Goal: Task Accomplishment & Management: Complete application form

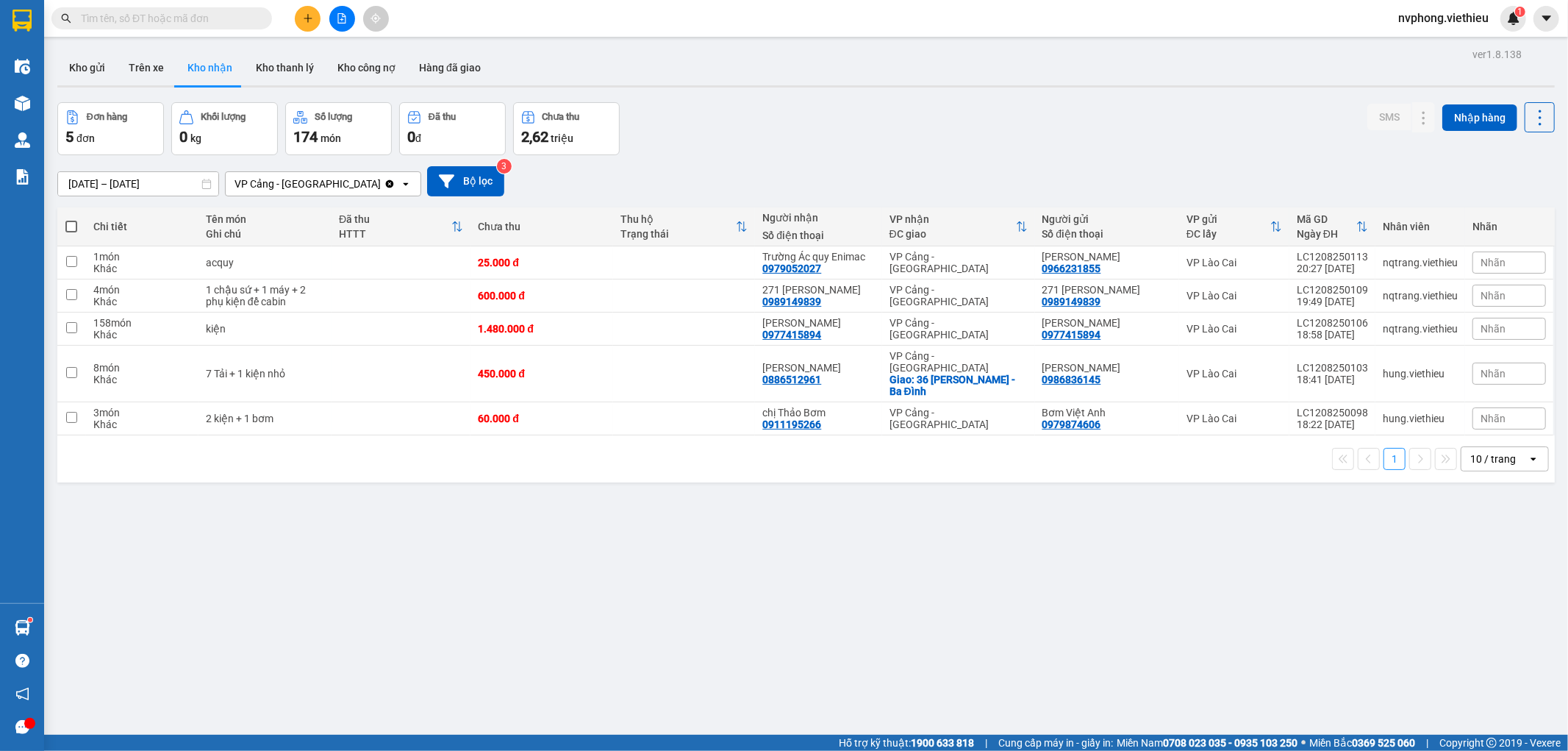
click at [310, 10] on button at bounding box center [308, 19] width 26 height 26
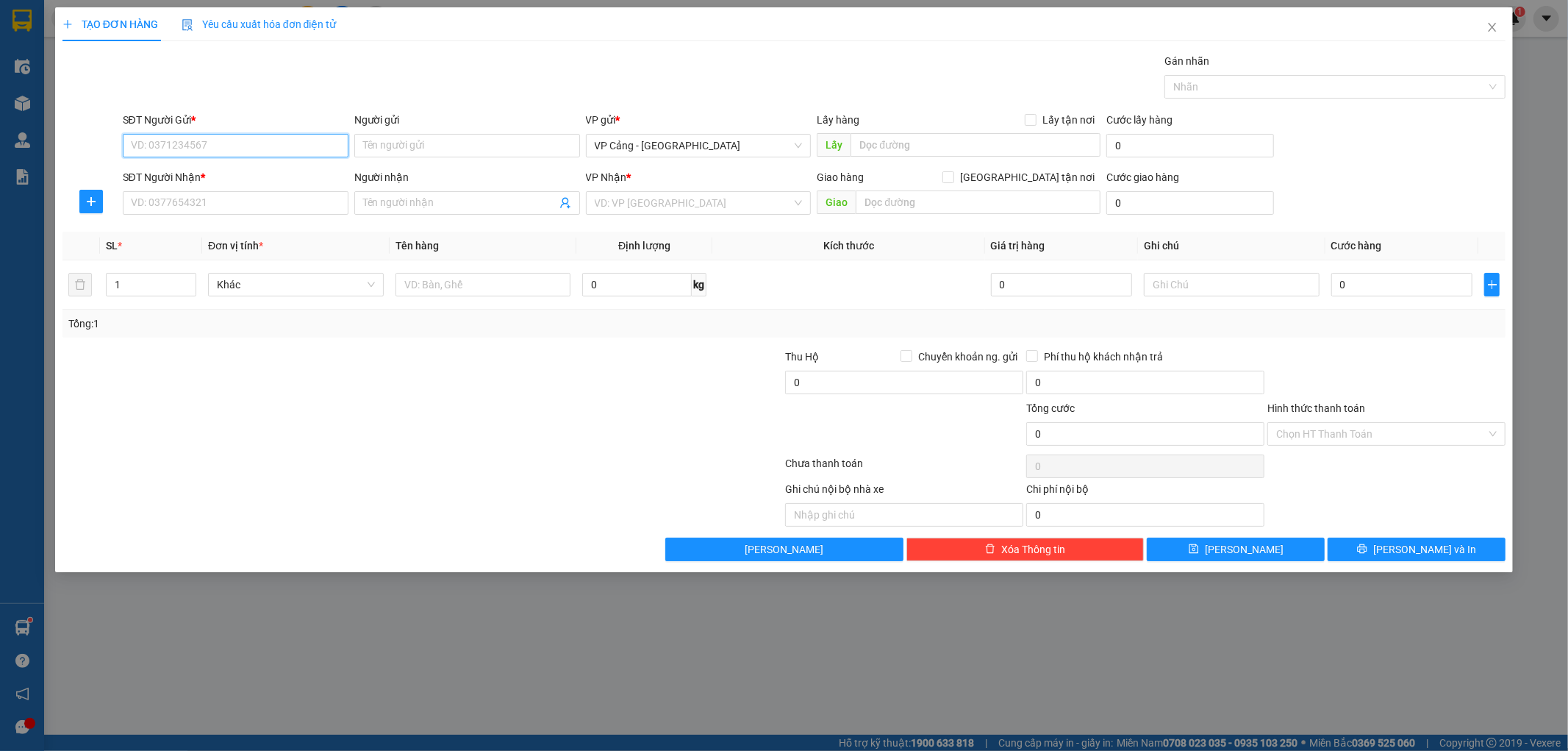
click at [192, 151] on input "SĐT Người Gửi *" at bounding box center [235, 145] width 226 height 23
click at [202, 167] on div "0966555704 - SONG" at bounding box center [236, 175] width 208 height 16
type input "0966555704"
type input "SONG"
type input "0966555704"
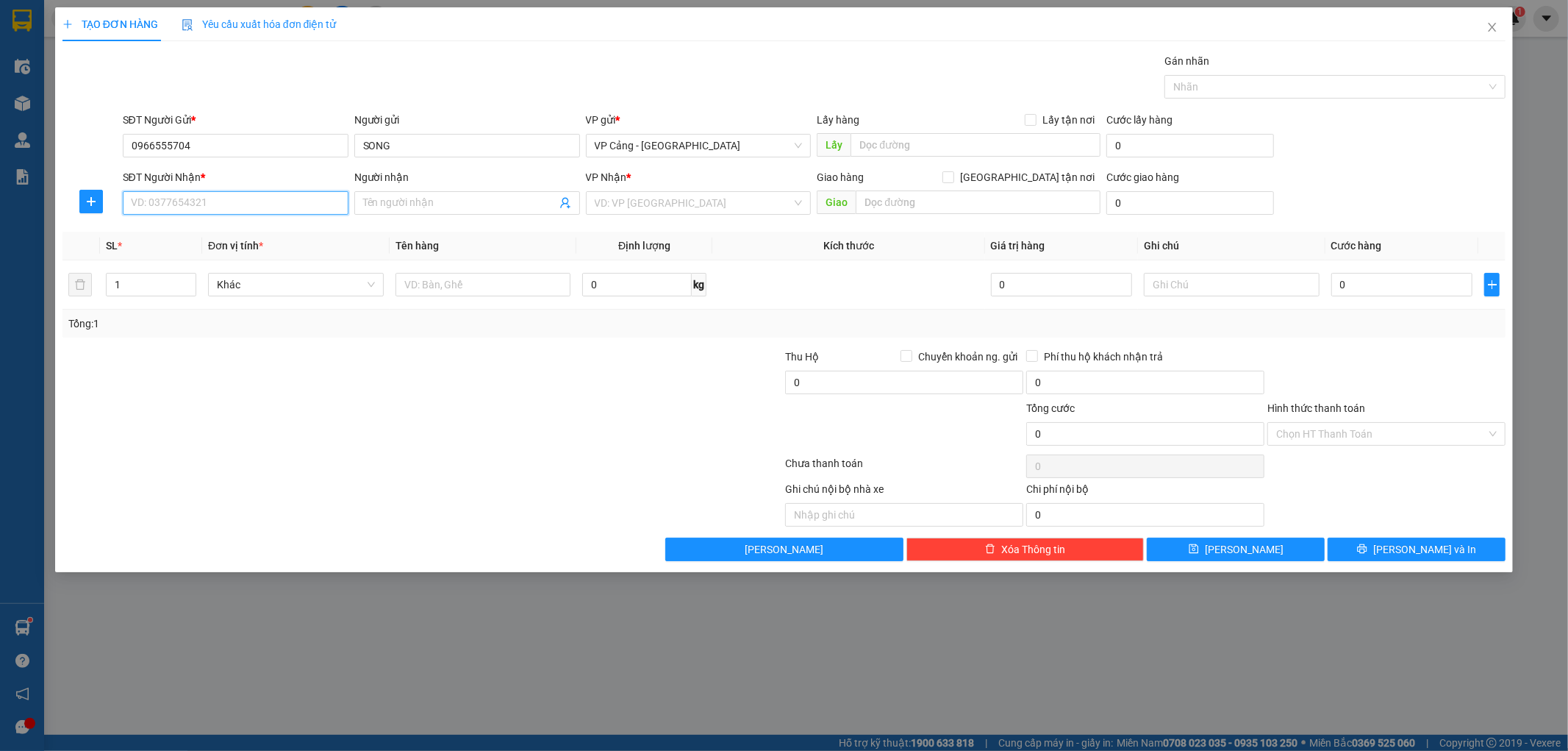
click at [203, 209] on input "SĐT Người Nhận *" at bounding box center [235, 202] width 226 height 23
click at [203, 207] on input "SĐT Người Nhận *" at bounding box center [235, 202] width 226 height 23
click at [212, 238] on div "0354149968 - [PERSON_NAME]" at bounding box center [236, 232] width 208 height 16
type input "0354149968"
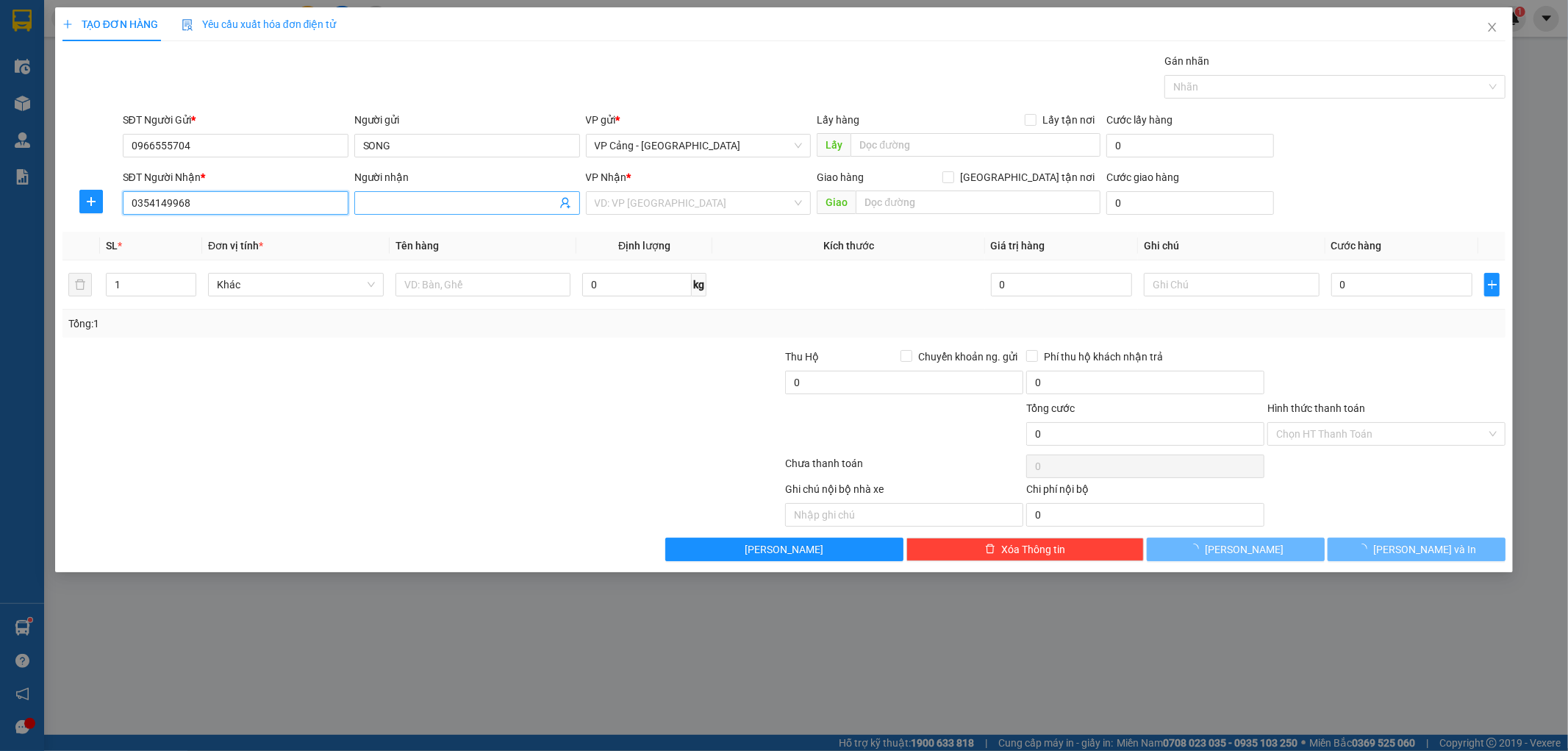
type input "Rèm Thúy Ngân"
checkbox input "true"
type input "SN 268, nhà hàng Galaxy, [GEOGRAPHIC_DATA][PERSON_NAME], [GEOGRAPHIC_DATA], LC"
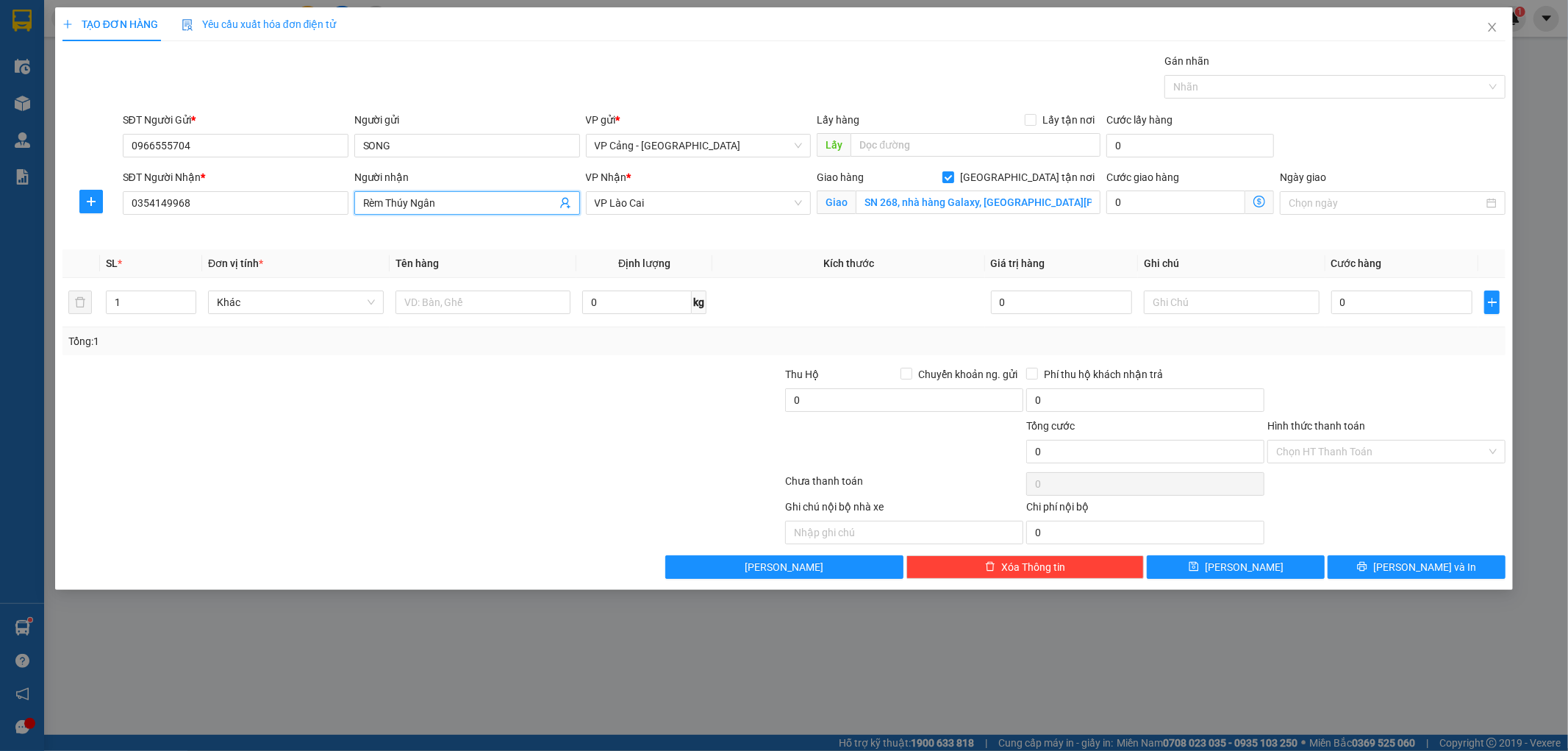
click at [408, 201] on input "Rèm Thúy Ngân" at bounding box center [460, 202] width 193 height 16
click at [435, 304] on input "text" at bounding box center [483, 302] width 175 height 23
type input "1 kiện"
click at [1409, 309] on input "0" at bounding box center [1402, 302] width 141 height 23
type input "1"
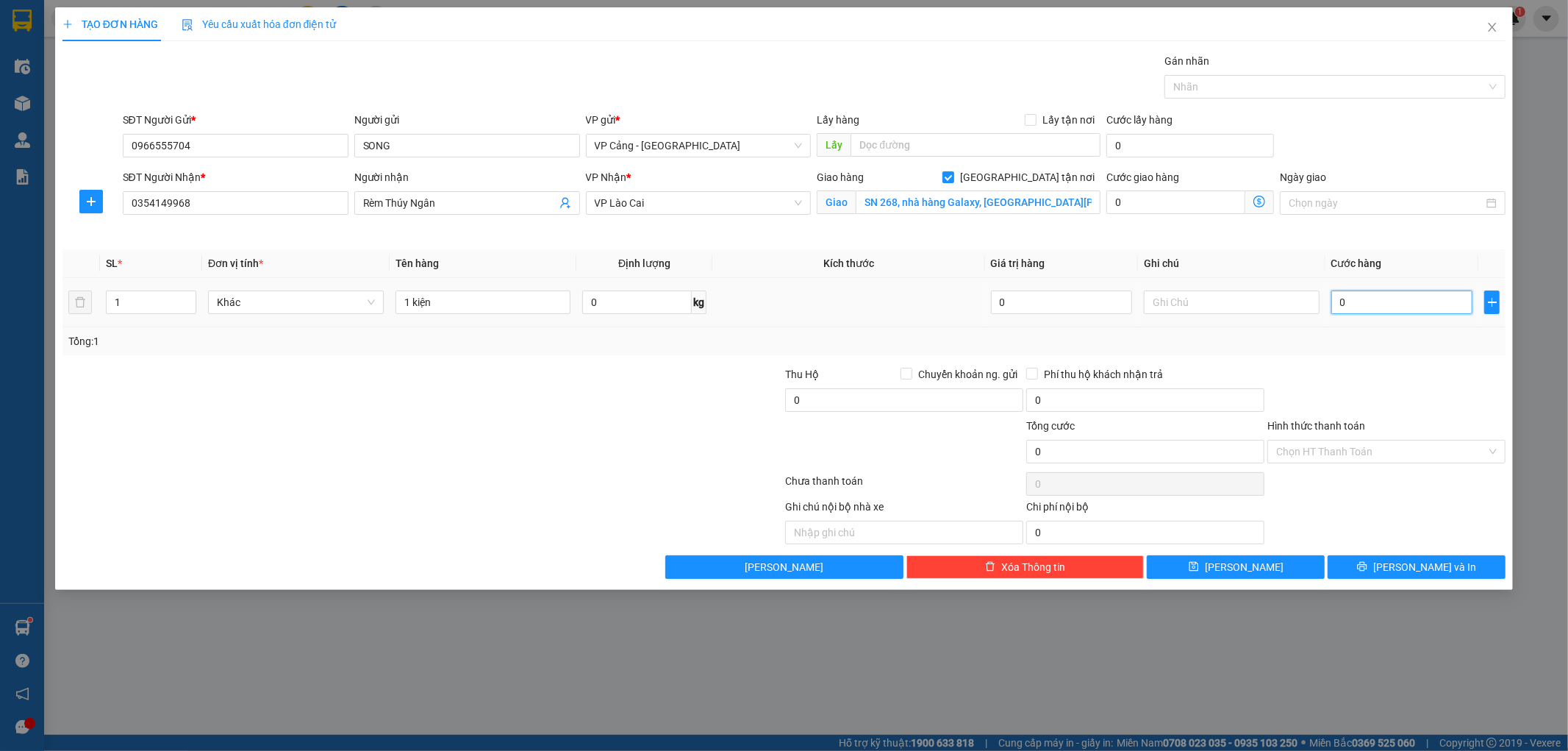
type input "1"
type input "1.000"
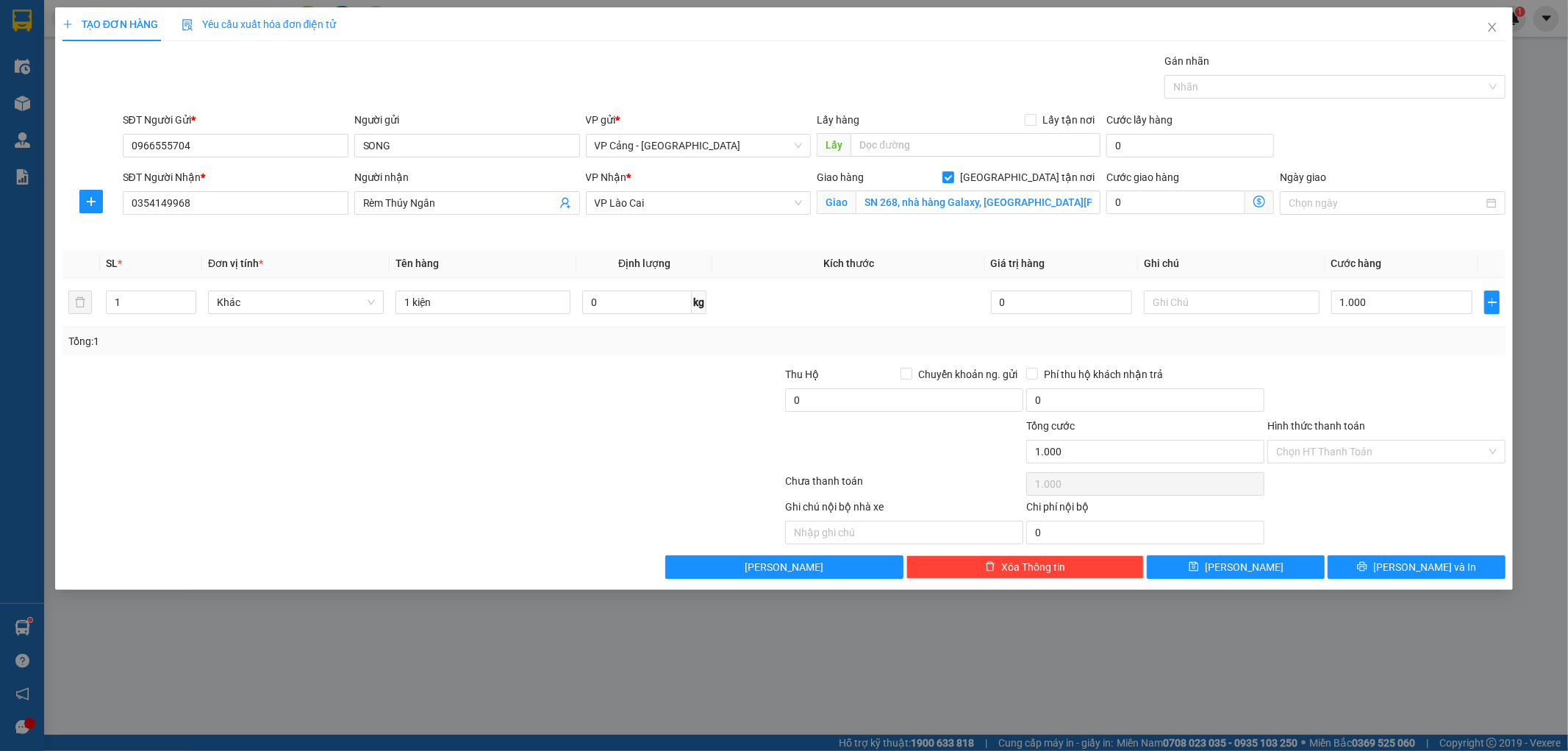
click at [1383, 362] on div "Transit Pickup Surcharge Ids Transit Deliver Surcharge Ids Transit Deliver Surc…" at bounding box center [784, 316] width 1444 height 525
click at [1363, 572] on button "[PERSON_NAME] và In" at bounding box center [1417, 566] width 178 height 23
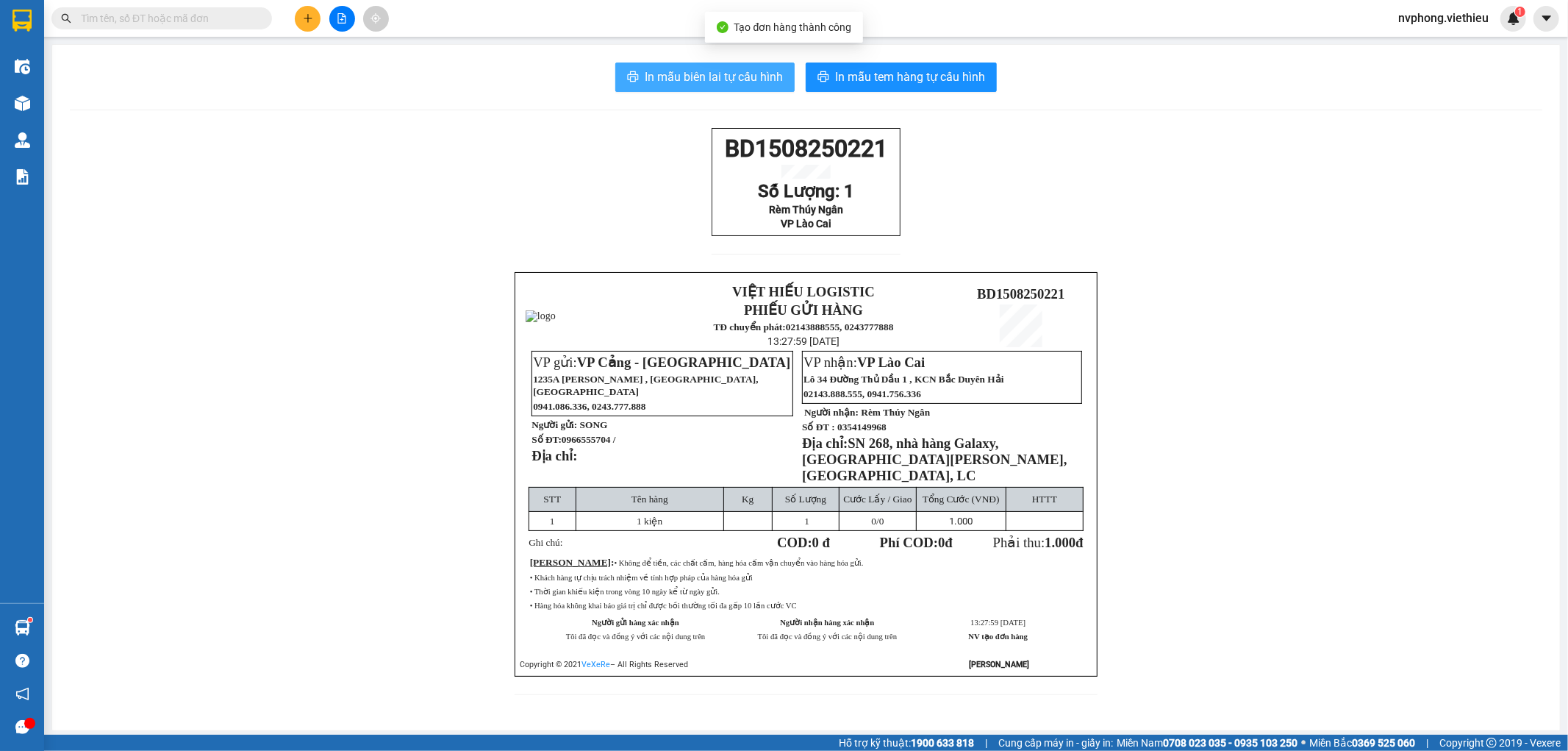
click at [674, 74] on span "In mẫu biên lai tự cấu hình" at bounding box center [714, 77] width 138 height 19
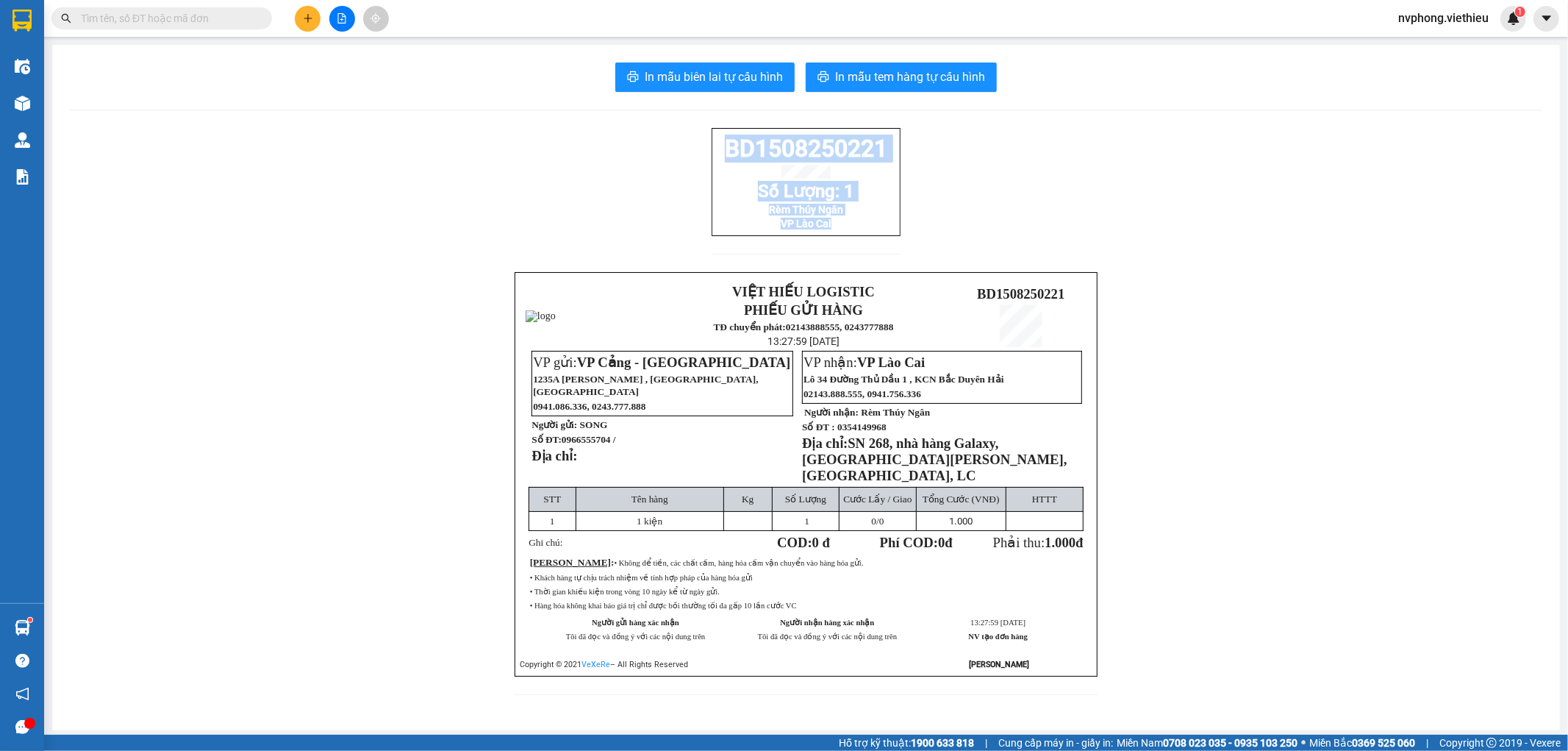
drag, startPoint x: 719, startPoint y: 151, endPoint x: 841, endPoint y: 244, distance: 153.4
click at [841, 236] on div "BD1508250221 Số Lượng: 1 Rèm Thúy Ngân VP Lào Cai" at bounding box center [807, 182] width 189 height 108
copy div "BD1508250221 Số Lượng: 1 Rèm Thúy Ngân VP Lào Cai"
click at [305, 23] on icon "plus" at bounding box center [307, 18] width 10 height 10
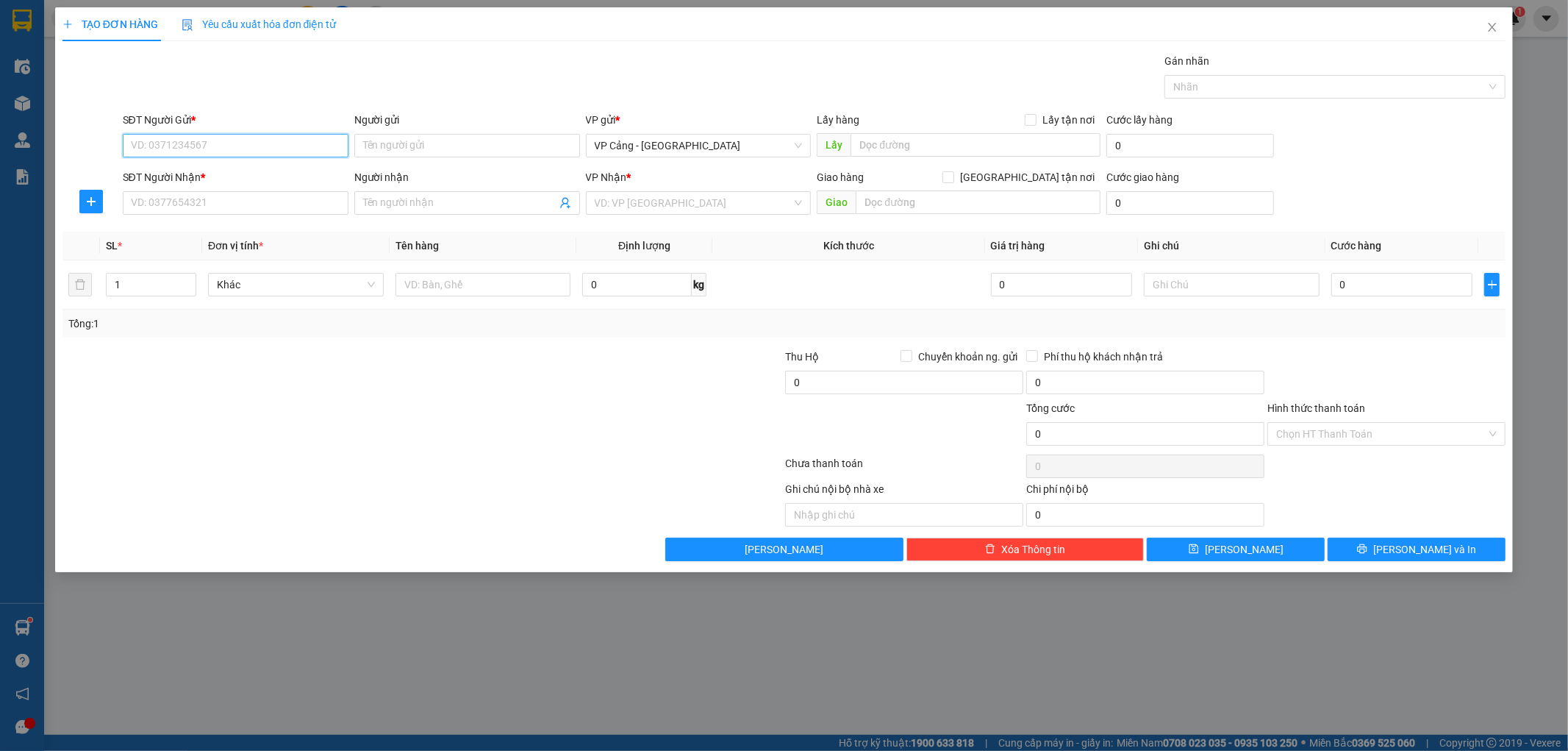
click at [247, 143] on input "SĐT Người Gửi *" at bounding box center [235, 145] width 226 height 23
type input "0983404611"
click at [207, 176] on div "0983404611 - Cương" at bounding box center [236, 175] width 208 height 16
type input "Cương"
type input "0983404611"
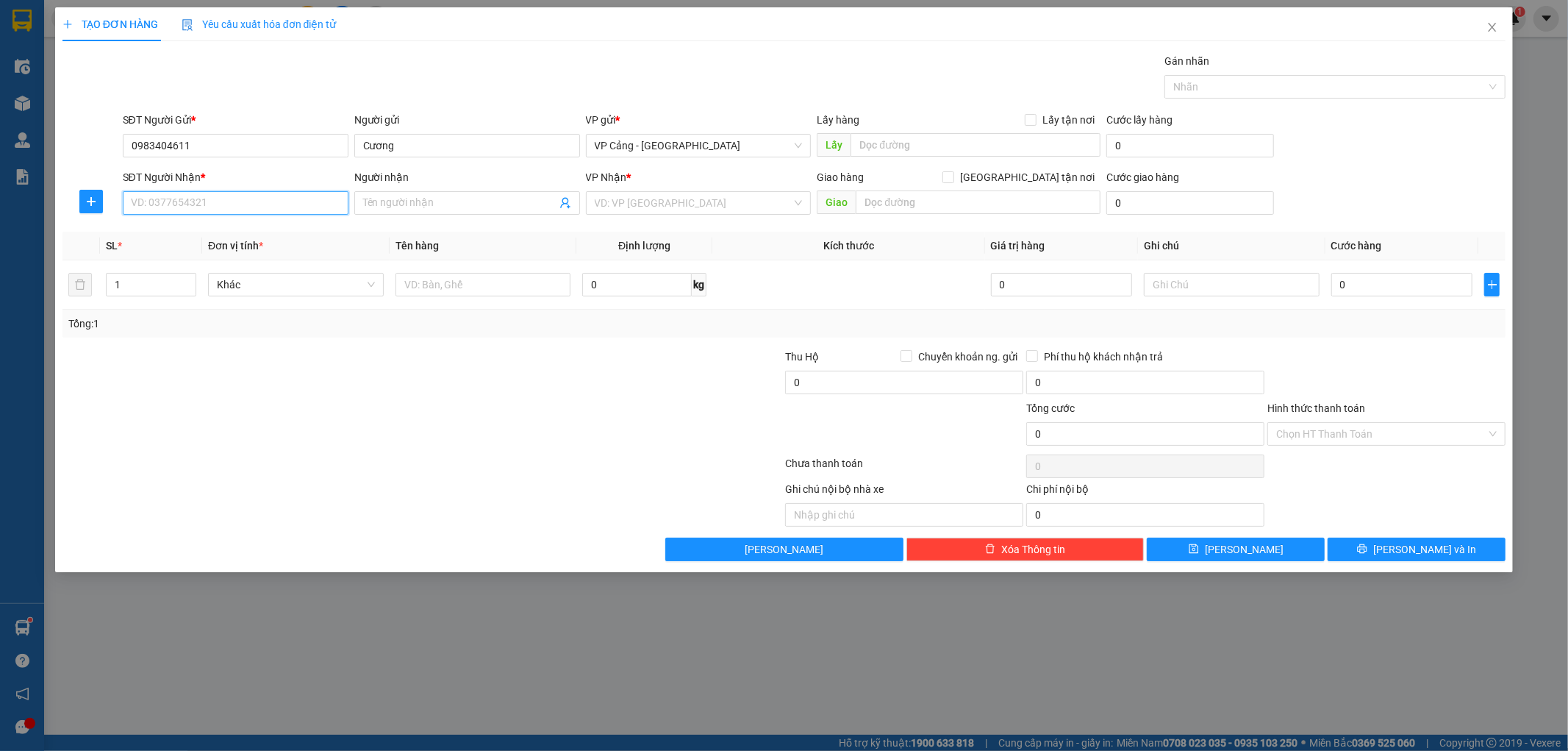
click at [191, 201] on input "SĐT Người Nhận *" at bounding box center [235, 202] width 226 height 23
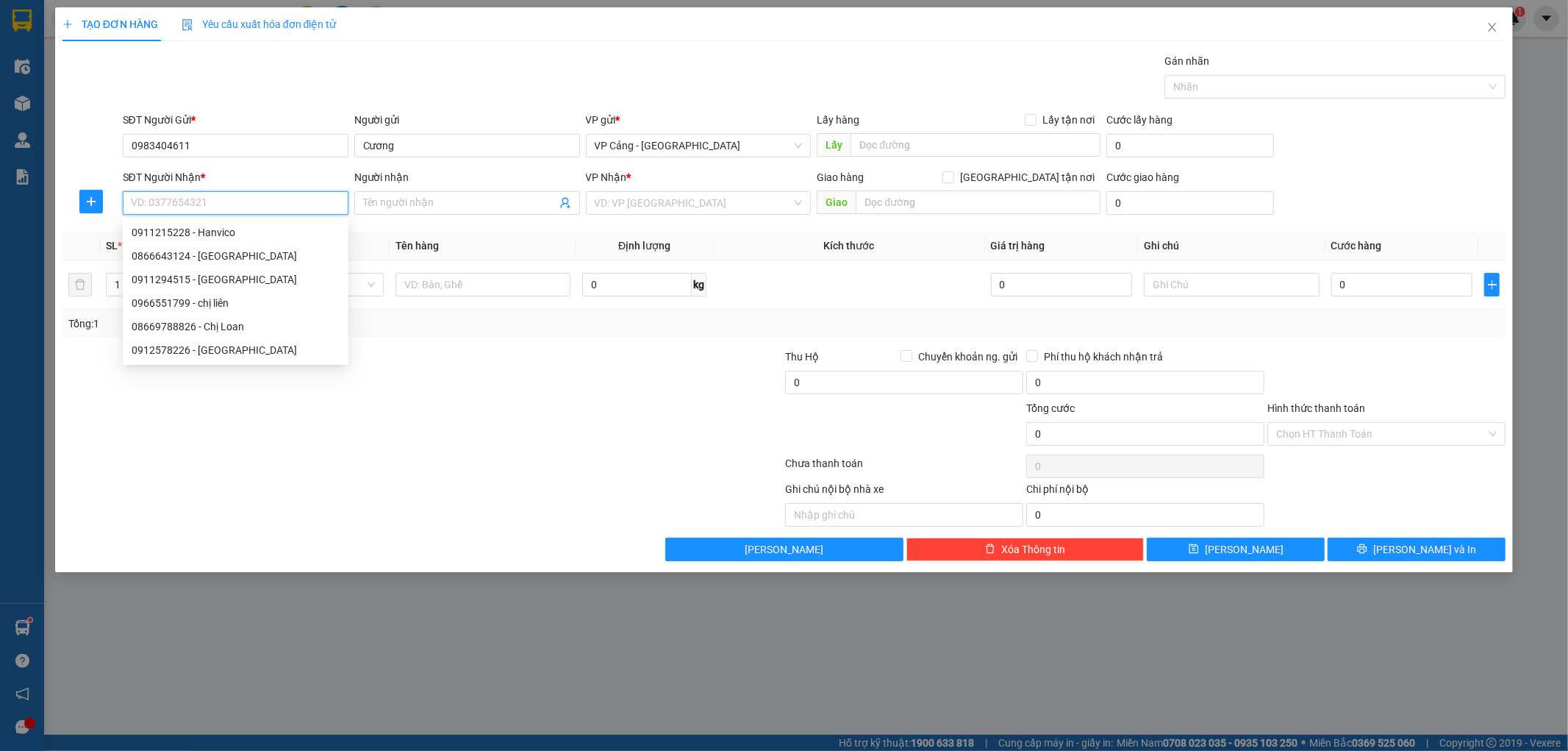
click at [189, 201] on input "SĐT Người Nhận *" at bounding box center [235, 202] width 226 height 23
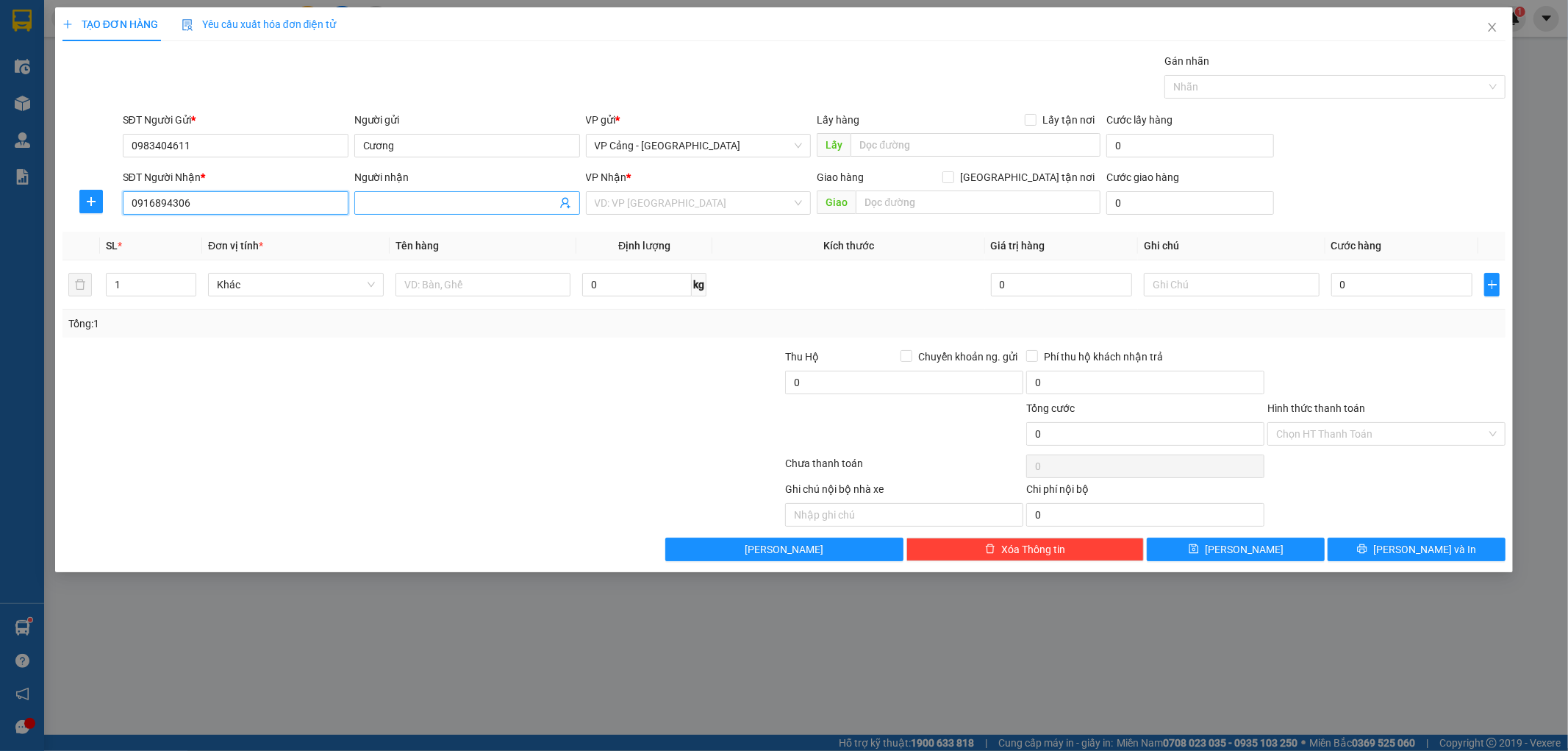
type input "0916894306"
click at [392, 202] on input "Người nhận" at bounding box center [460, 202] width 193 height 16
type input "[PERSON_NAME]"
click at [892, 203] on input "text" at bounding box center [978, 201] width 245 height 23
type input "409 điện biên phủ , sapa"
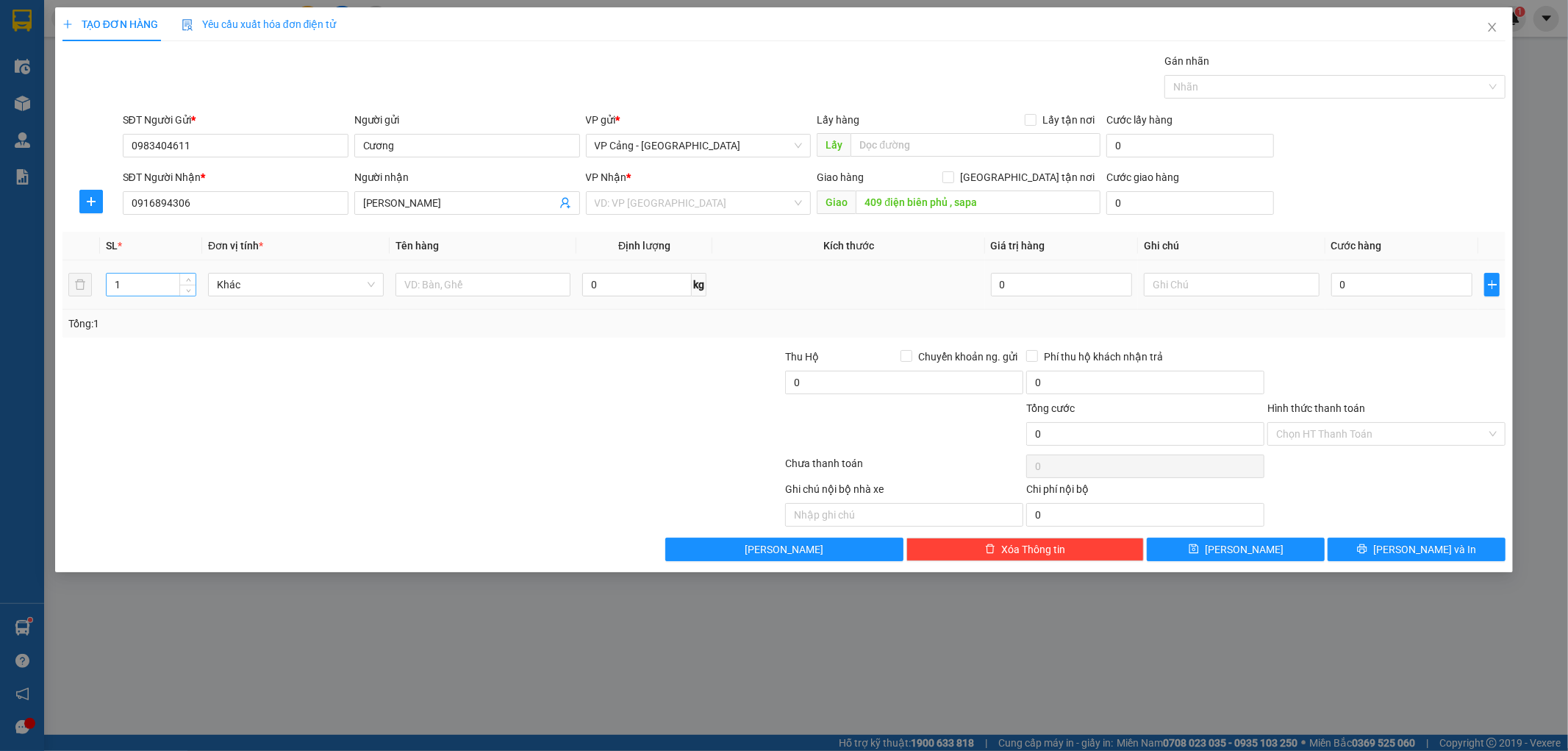
click at [130, 288] on input "1" at bounding box center [151, 285] width 89 height 22
click at [123, 285] on input "1" at bounding box center [151, 285] width 89 height 22
drag, startPoint x: 336, startPoint y: 380, endPoint x: 256, endPoint y: 270, distance: 136.0
click at [341, 380] on div at bounding box center [303, 373] width 483 height 51
click at [127, 288] on input "number" at bounding box center [151, 285] width 89 height 22
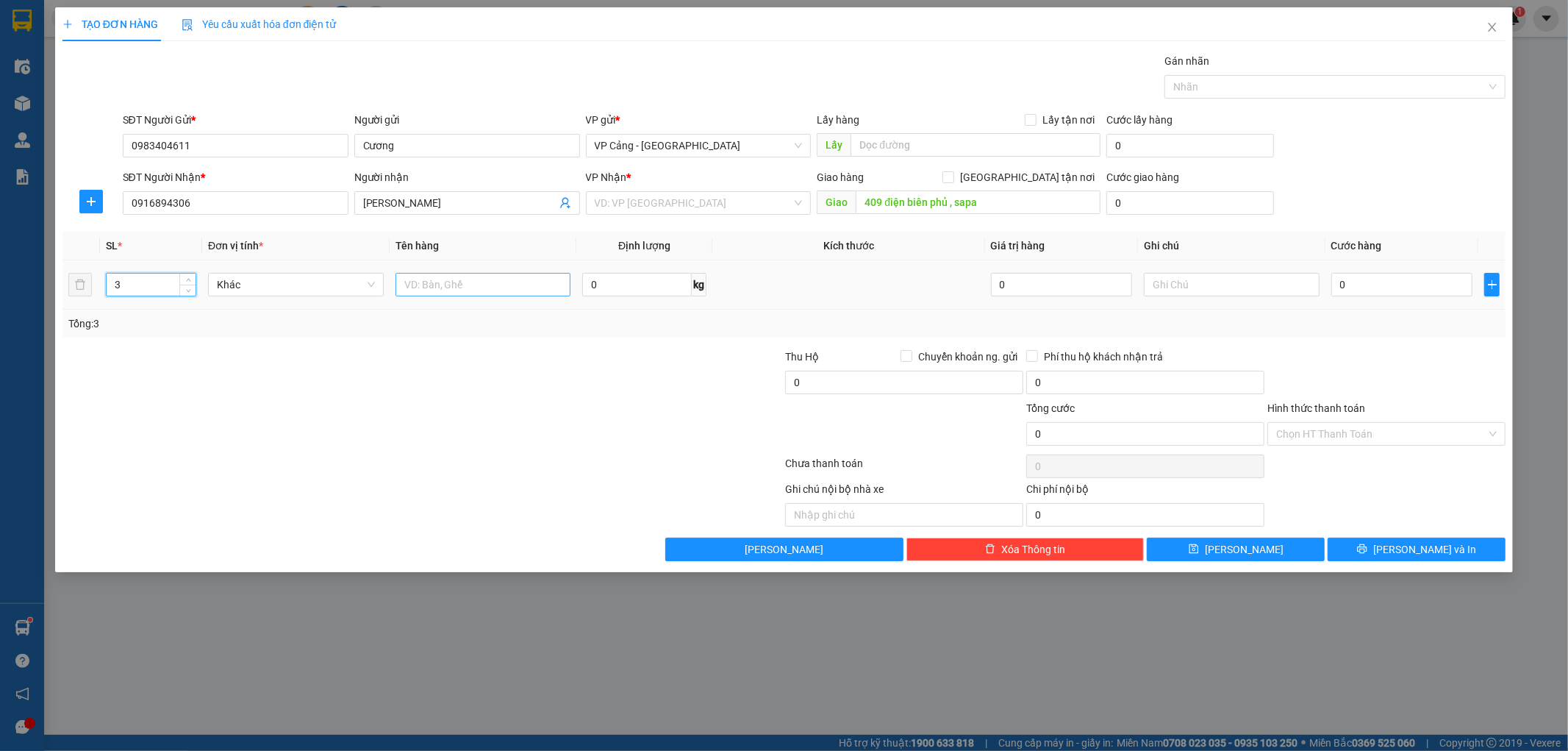
type input "3"
click at [468, 283] on input "text" at bounding box center [483, 284] width 175 height 23
type input "1 đệm + 2 thùng"
click at [1366, 287] on input "0" at bounding box center [1402, 284] width 141 height 23
click at [681, 196] on input "search" at bounding box center [693, 203] width 198 height 22
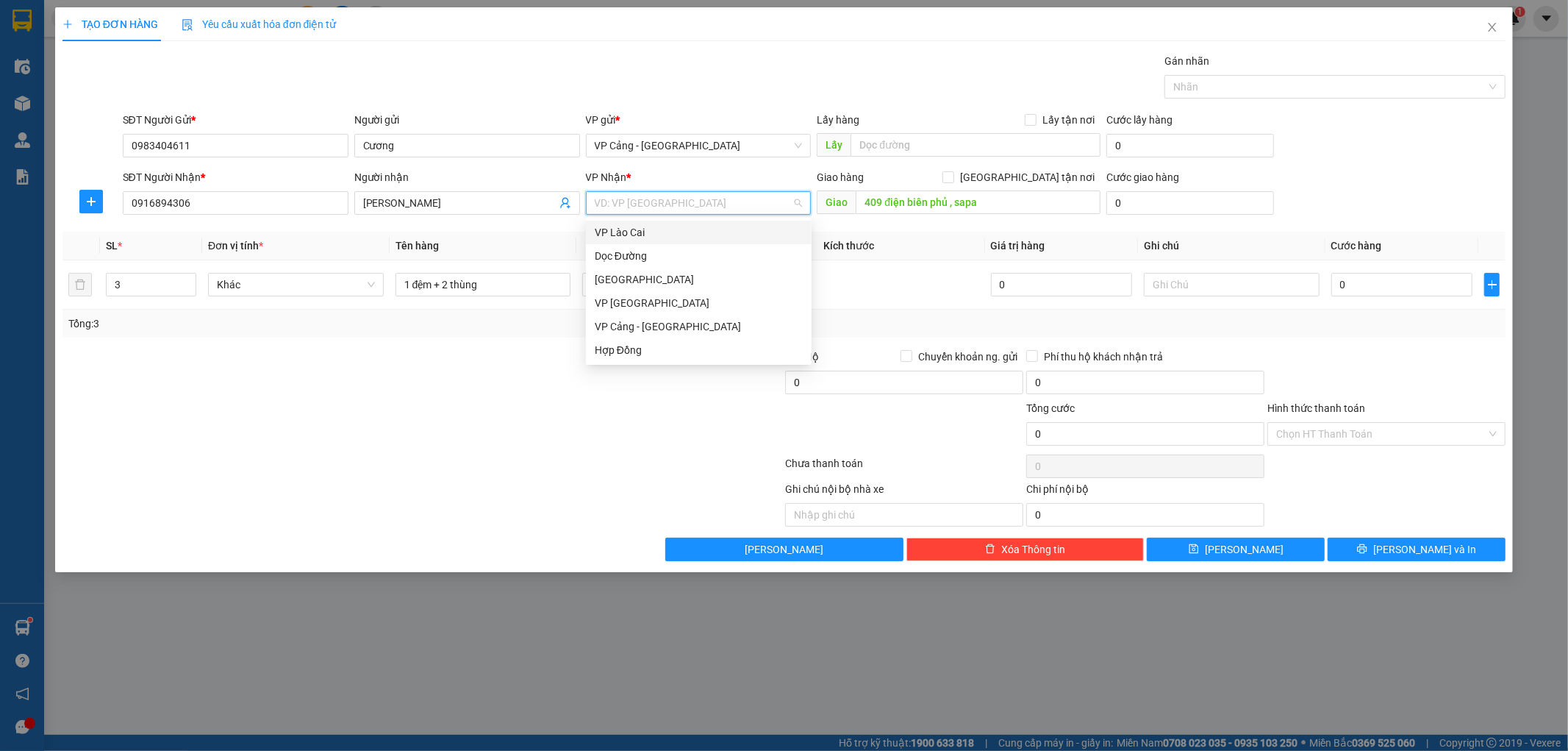
click at [631, 229] on div "VP Lào Cai" at bounding box center [699, 232] width 208 height 16
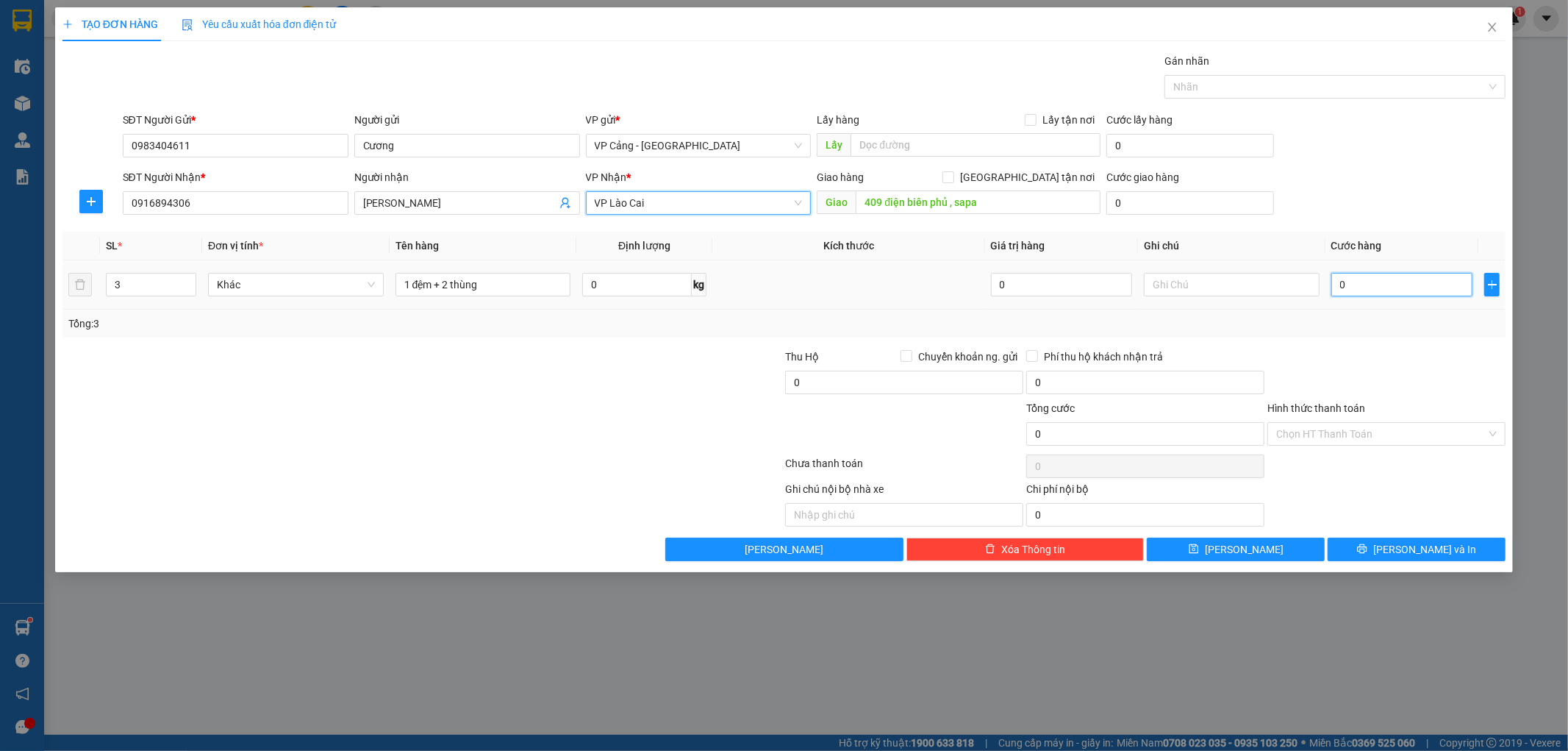
click at [1360, 289] on input "0" at bounding box center [1402, 284] width 141 height 23
type input "1"
type input "0"
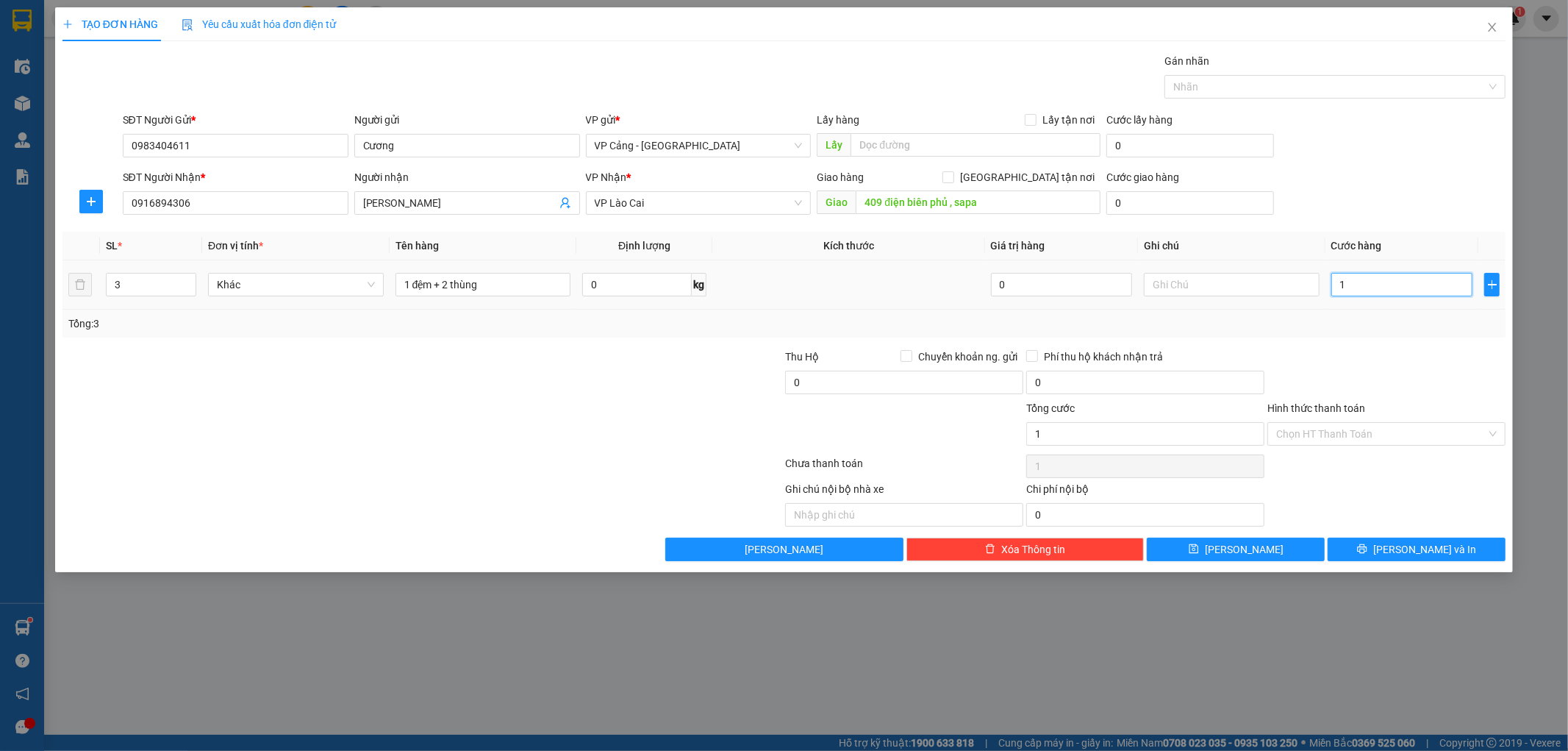
type input "0"
click at [1365, 287] on input "0" at bounding box center [1402, 284] width 141 height 23
type input "0"
click at [952, 178] on input "[GEOGRAPHIC_DATA] tận nơi" at bounding box center [947, 176] width 10 height 10
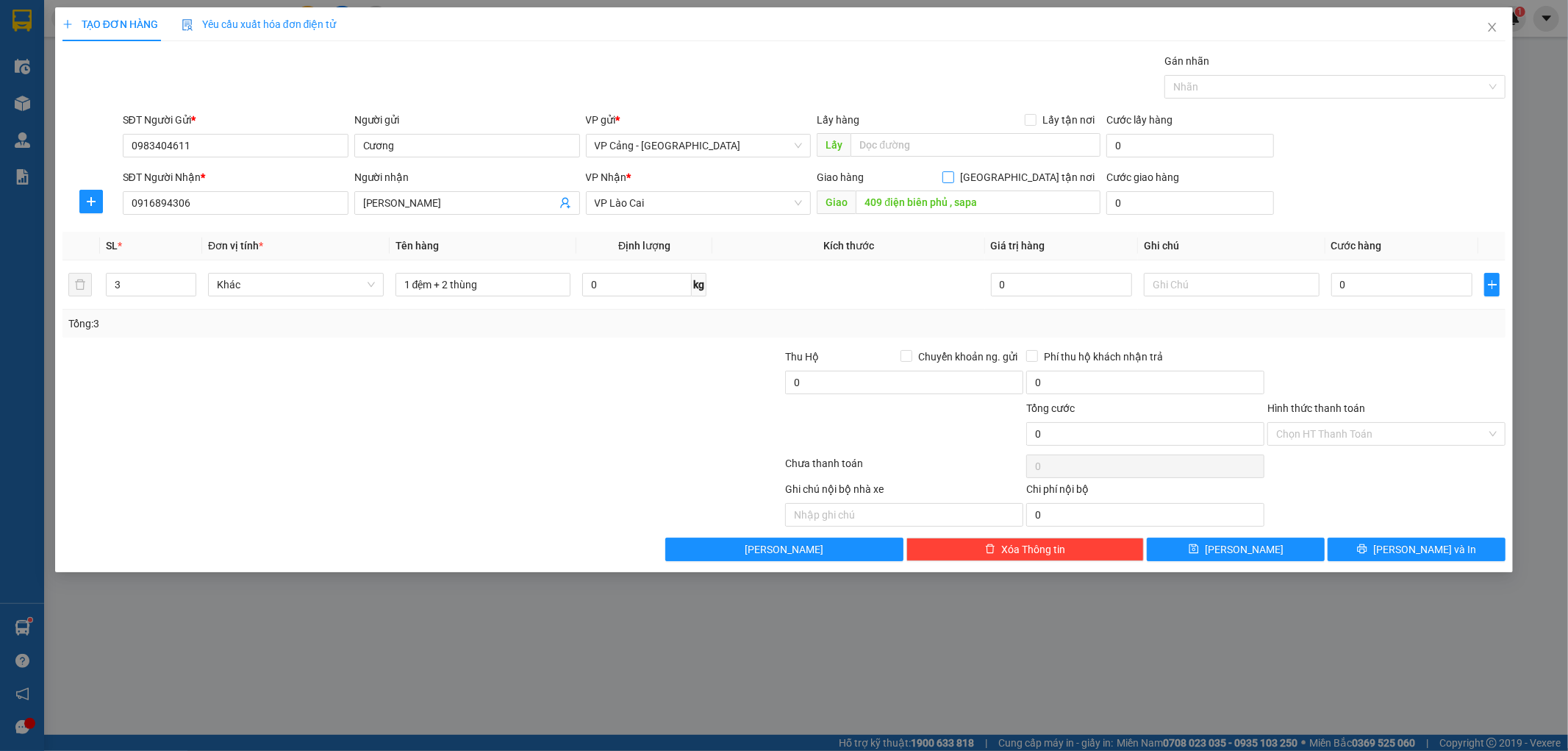
checkbox input "true"
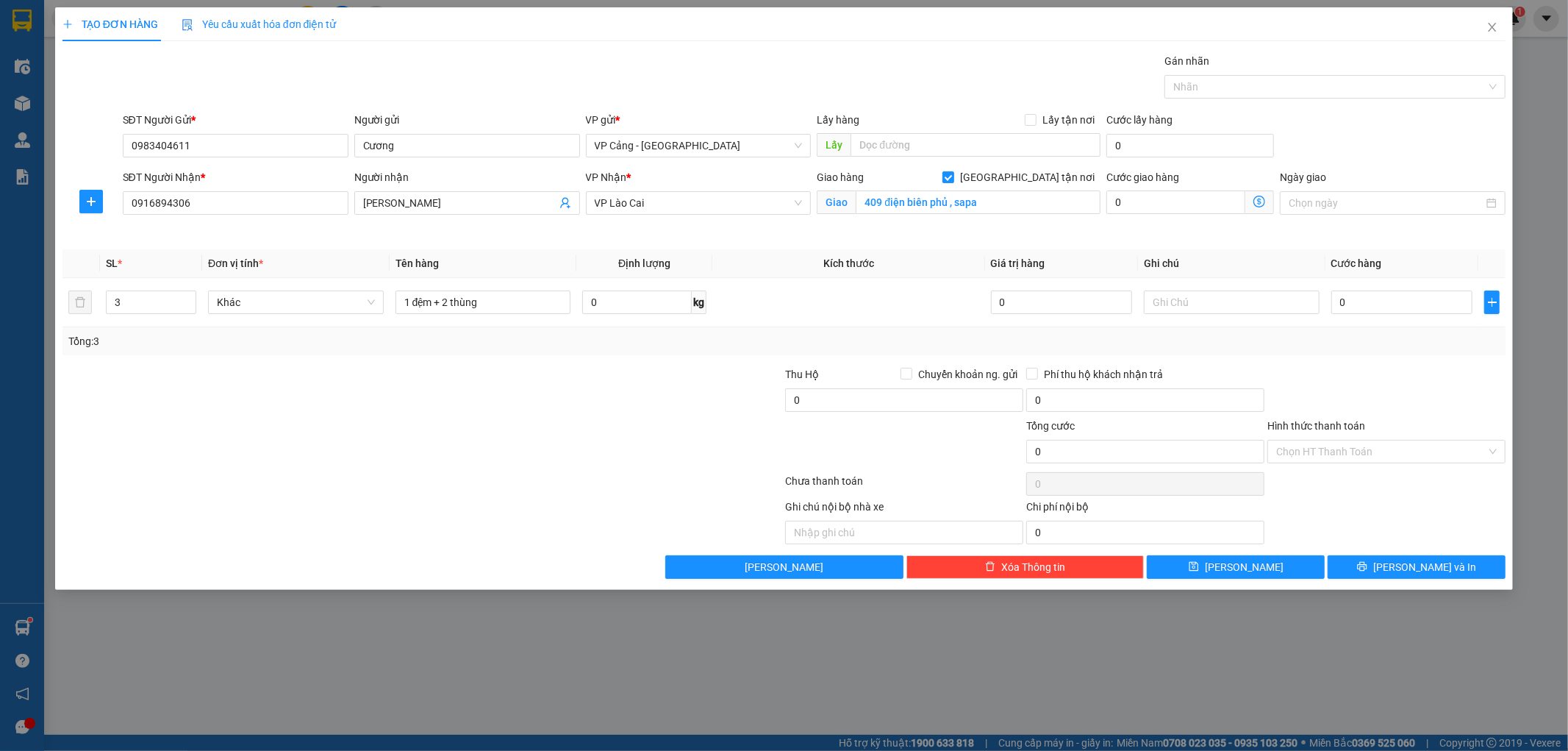
click at [423, 403] on div at bounding box center [303, 391] width 483 height 51
click at [504, 400] on div at bounding box center [303, 391] width 483 height 51
click at [1349, 366] on div at bounding box center [1387, 391] width 241 height 51
click at [552, 420] on div at bounding box center [664, 443] width 241 height 51
click at [1369, 373] on div at bounding box center [1387, 391] width 241 height 51
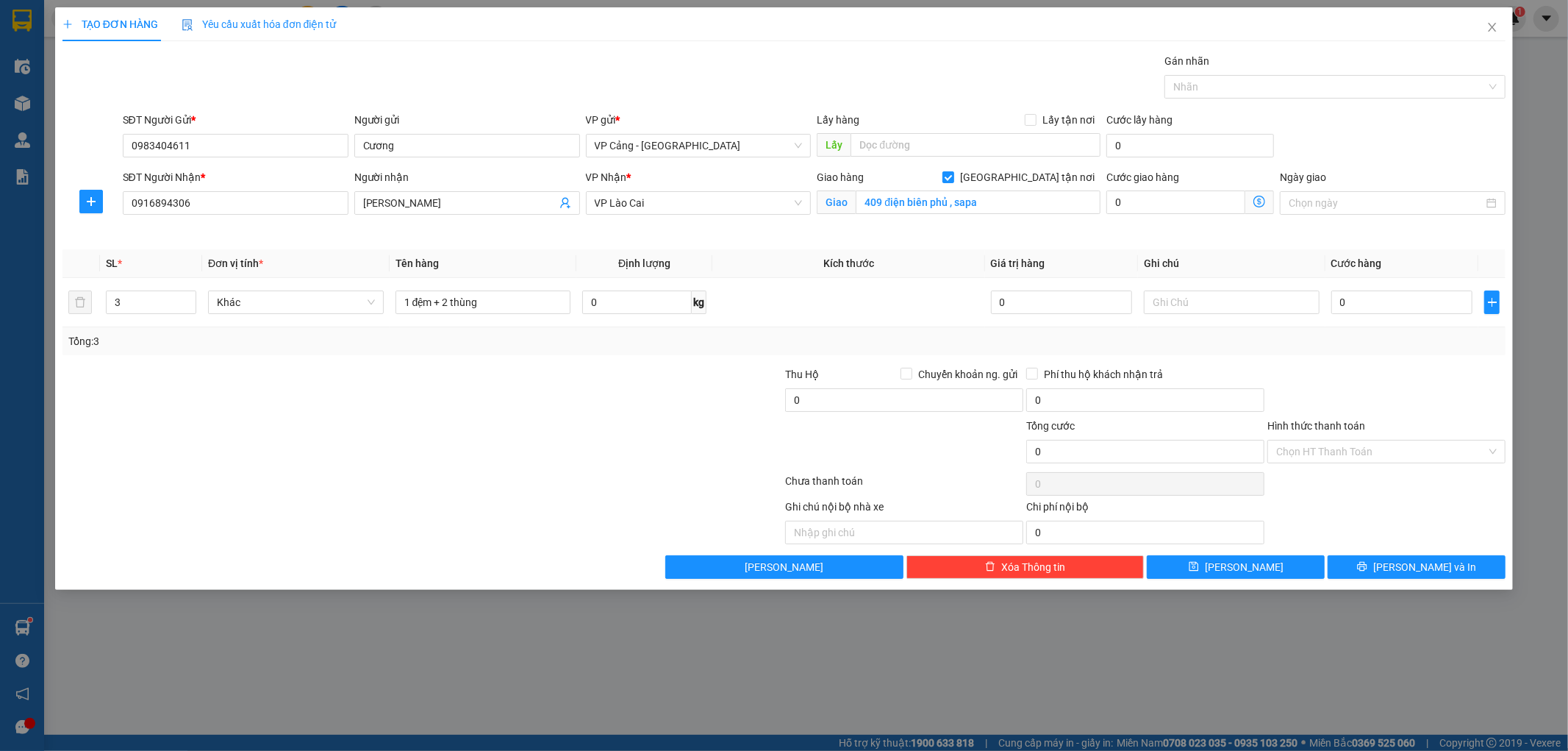
click at [556, 388] on div at bounding box center [664, 391] width 241 height 51
click at [1384, 302] on input "0" at bounding box center [1402, 302] width 141 height 23
click at [479, 452] on div at bounding box center [303, 443] width 483 height 51
click at [1398, 369] on div at bounding box center [1387, 391] width 241 height 51
click at [1491, 27] on icon "close" at bounding box center [1493, 28] width 8 height 9
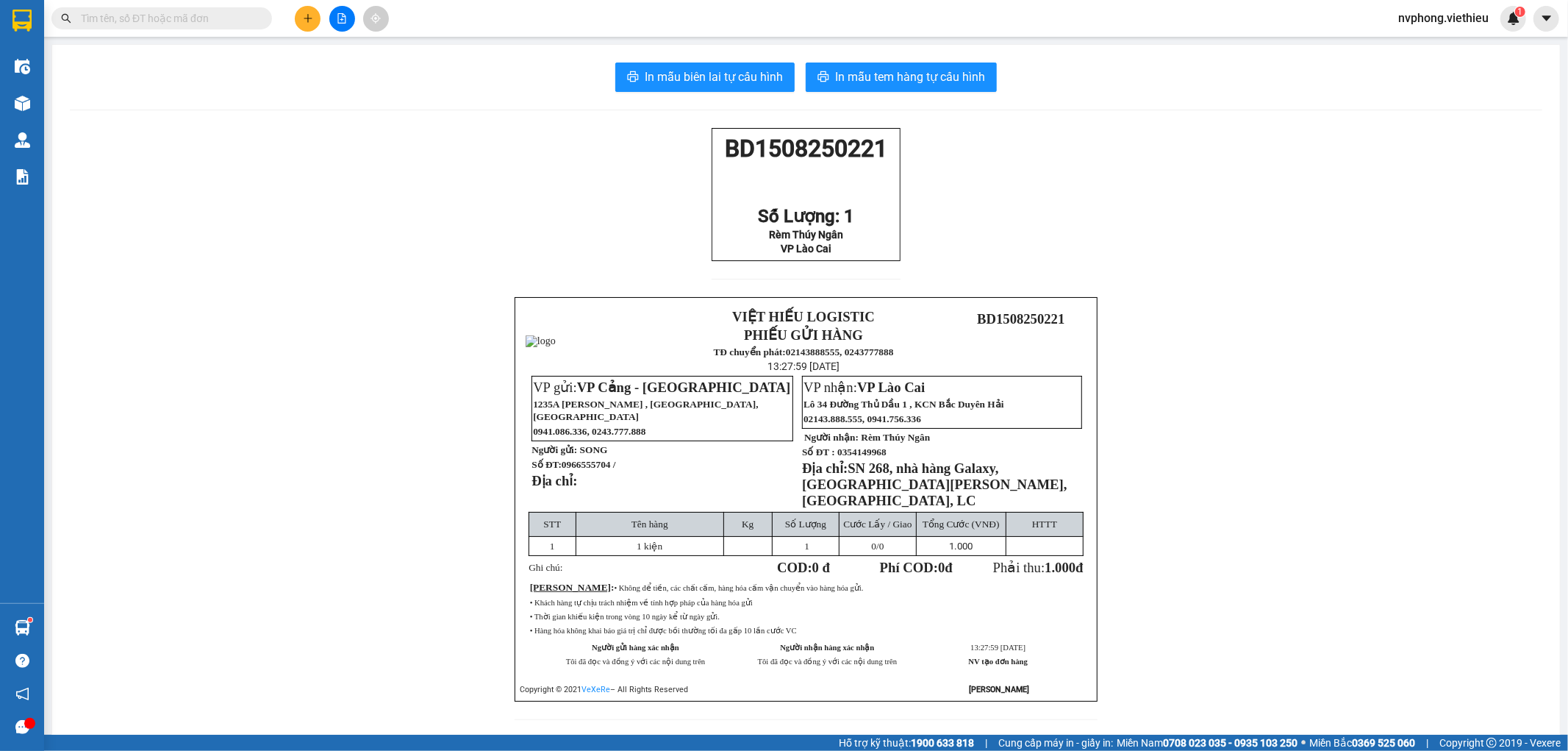
drag, startPoint x: 1213, startPoint y: 178, endPoint x: 883, endPoint y: 184, distance: 330.1
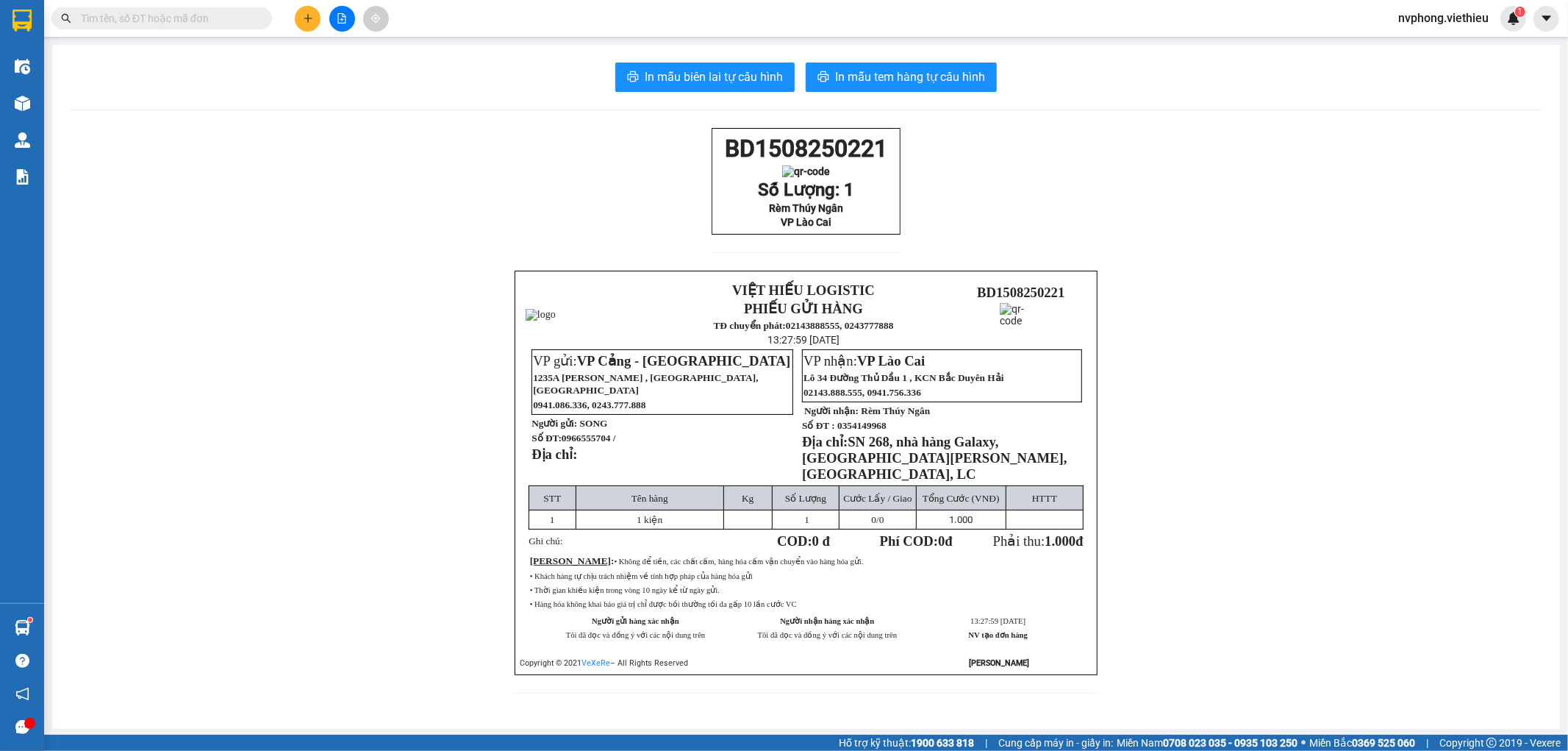
click at [1209, 178] on div "BD1508250221 Số Lượng: 1 Rèm Thúy Ngân VP Lào Cai VIỆT HIẾU LOGISTIC PHIẾU GỬI …" at bounding box center [806, 420] width 1472 height 583
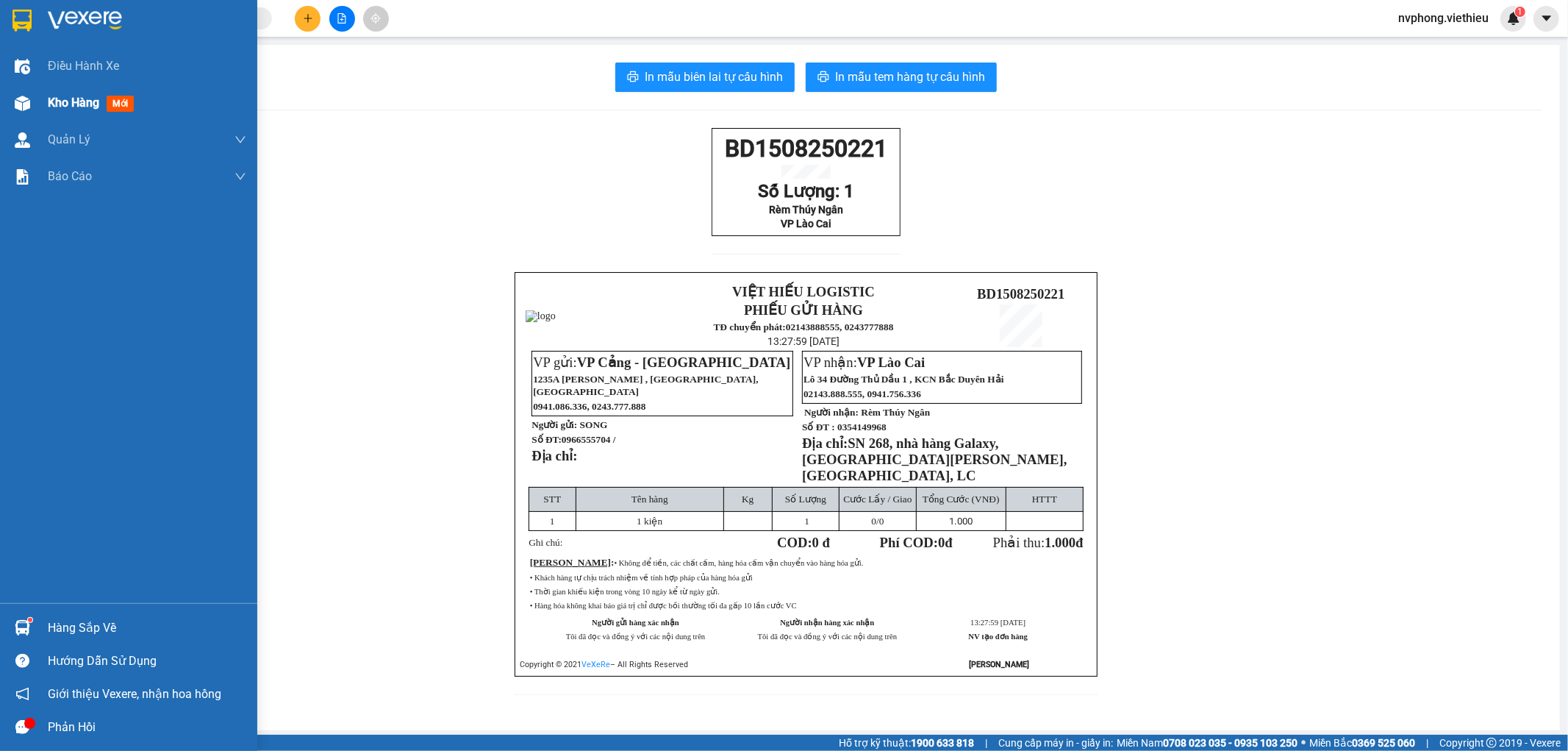
click at [25, 101] on img at bounding box center [22, 103] width 16 height 16
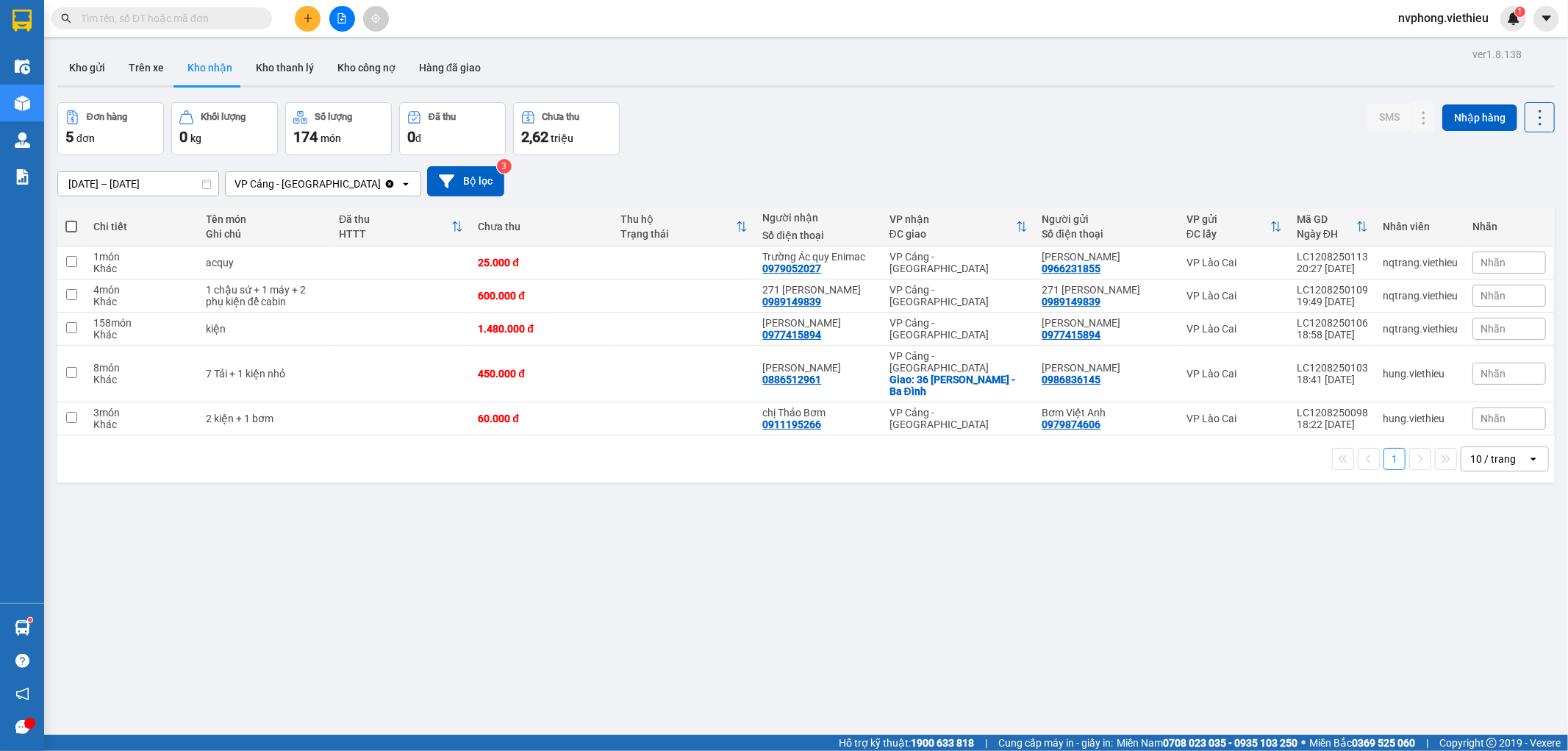
click at [416, 555] on div "ver 1.8.138 Kho gửi Trên xe Kho nhận Kho thanh lý Kho công nợ Hàng đã giao Đơn …" at bounding box center [806, 420] width 1510 height 751
click at [505, 680] on div "ver 1.8.138 Kho gửi Trên xe Kho nhận Kho thanh lý Kho công nợ Hàng đã giao Đơn …" at bounding box center [806, 420] width 1510 height 751
click at [244, 489] on div "ver 1.8.138 Kho gửi Trên xe Kho nhận Kho thanh lý Kho công nợ Hàng đã giao Đơn …" at bounding box center [806, 420] width 1510 height 751
drag, startPoint x: 341, startPoint y: 537, endPoint x: 356, endPoint y: 537, distance: 15.0
click at [356, 537] on div "ver 1.8.138 Kho gửi Trên xe Kho nhận Kho thanh lý Kho công nợ Hàng đã giao Đơn …" at bounding box center [806, 420] width 1510 height 751
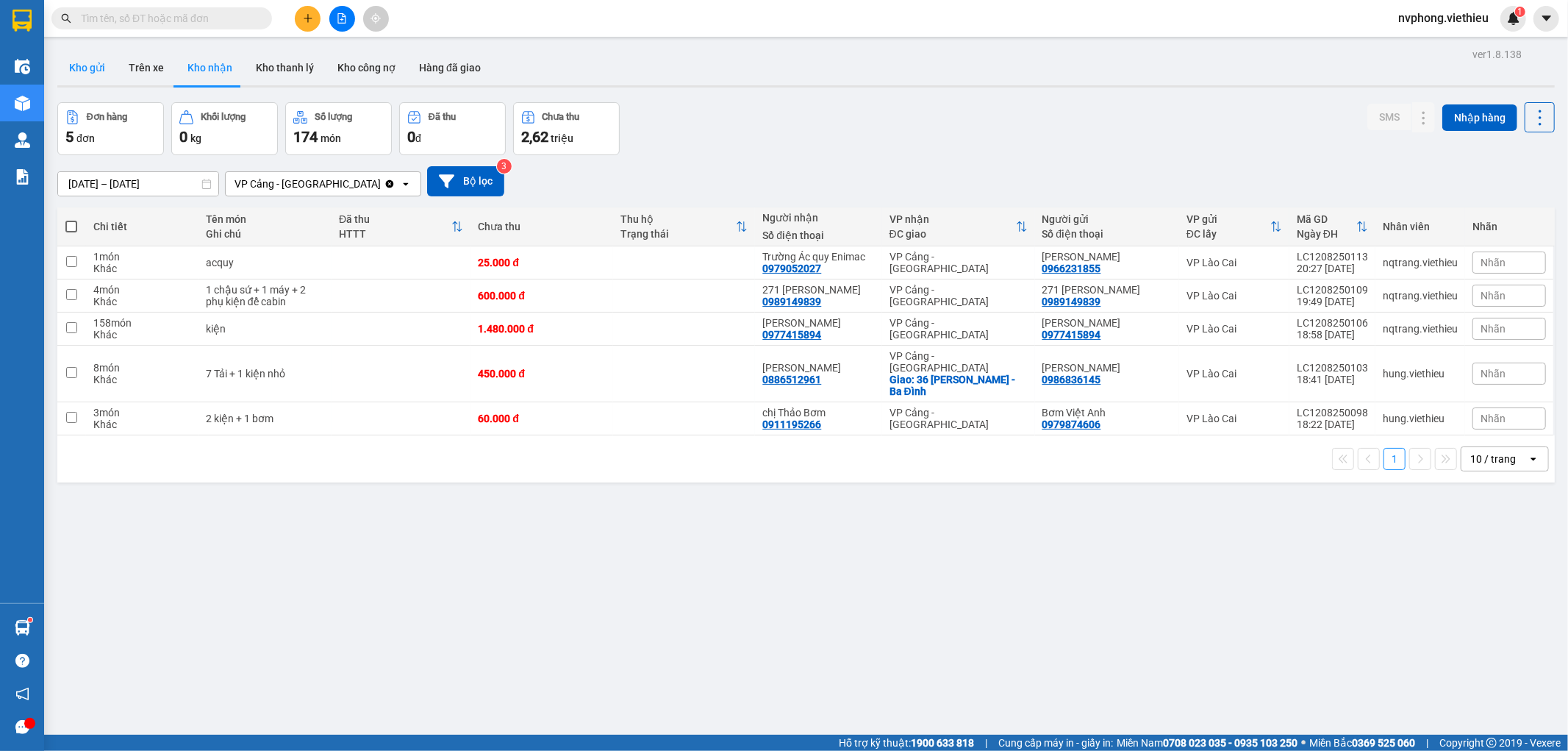
click at [82, 64] on button "Kho gửi" at bounding box center [87, 68] width 59 height 35
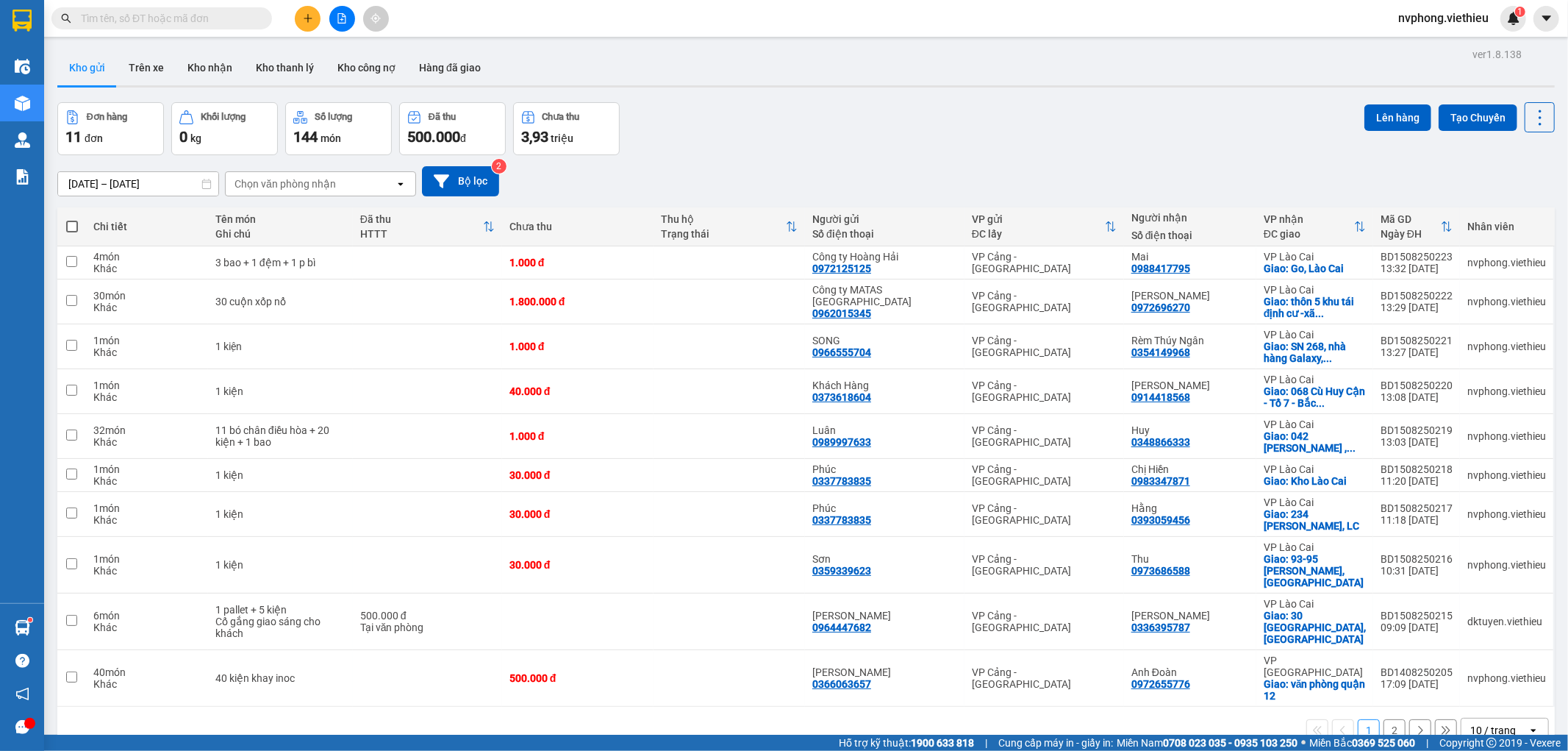
click at [123, 185] on input "[DATE] – [DATE]" at bounding box center [138, 183] width 161 height 23
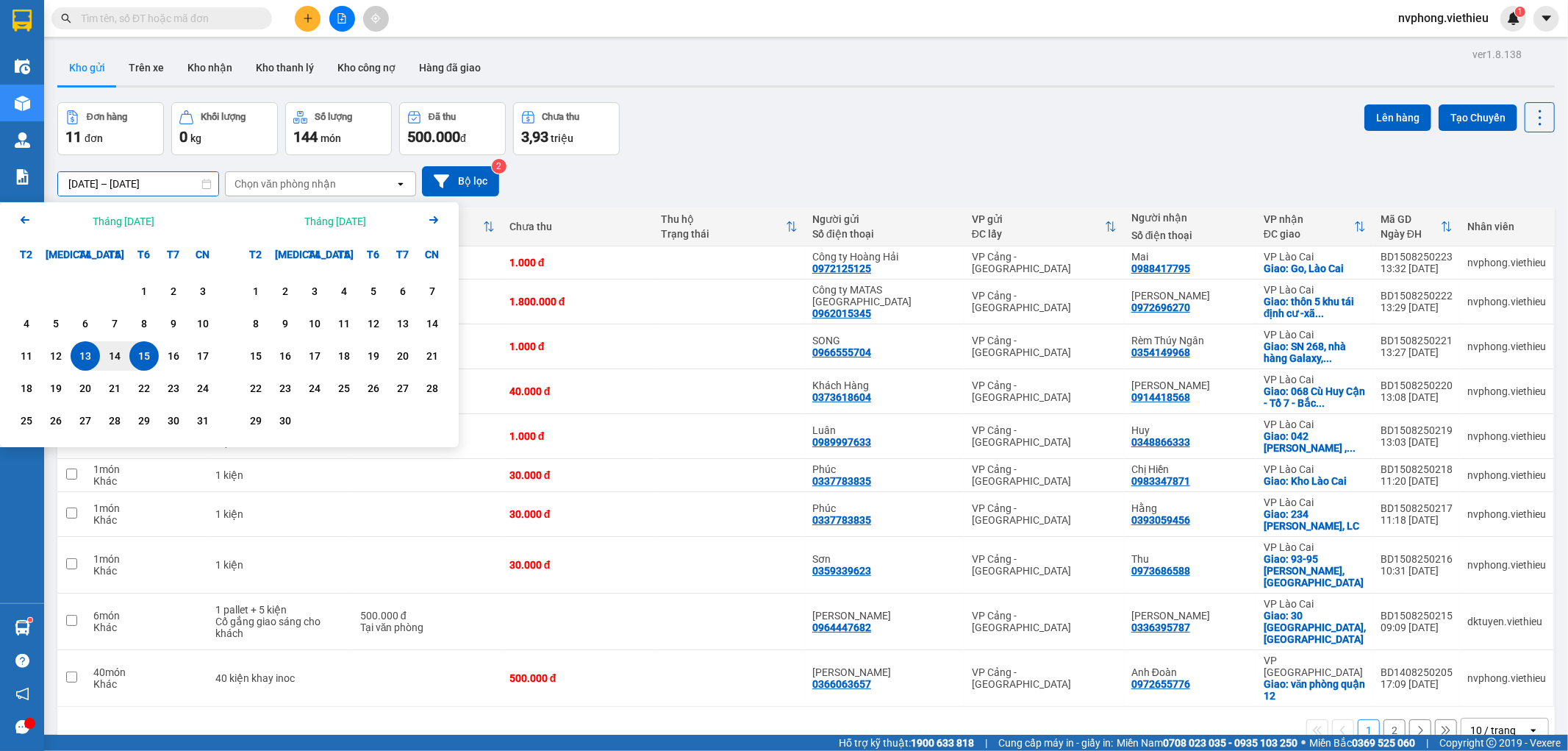
click at [144, 354] on div "15" at bounding box center [144, 356] width 20 height 18
click at [178, 187] on input "[DATE] – / /" at bounding box center [138, 183] width 161 height 23
click at [147, 356] on div "15" at bounding box center [144, 356] width 20 height 18
type input "[DATE] – [DATE]"
